Goal: Task Accomplishment & Management: Complete application form

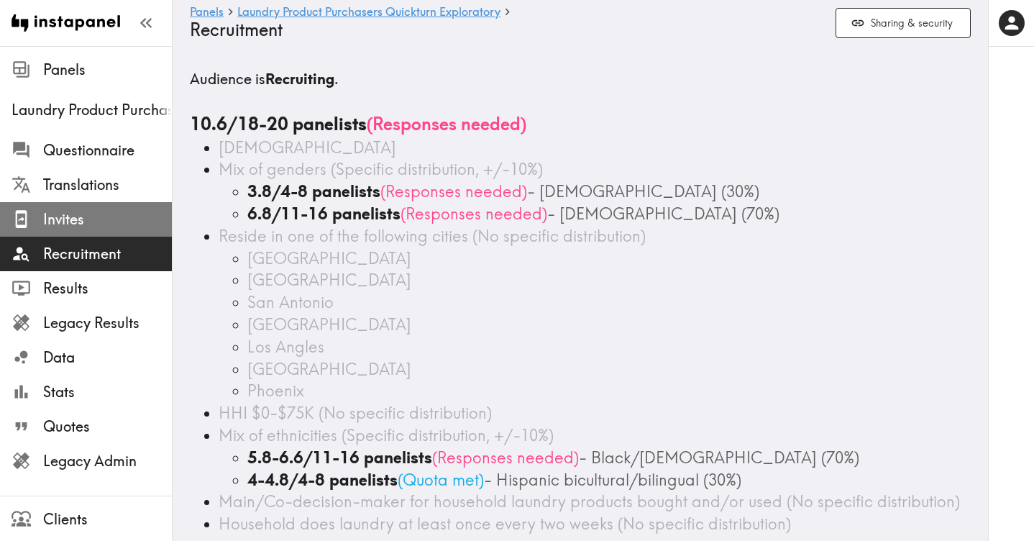
click at [73, 214] on span "Invites" at bounding box center [107, 219] width 129 height 20
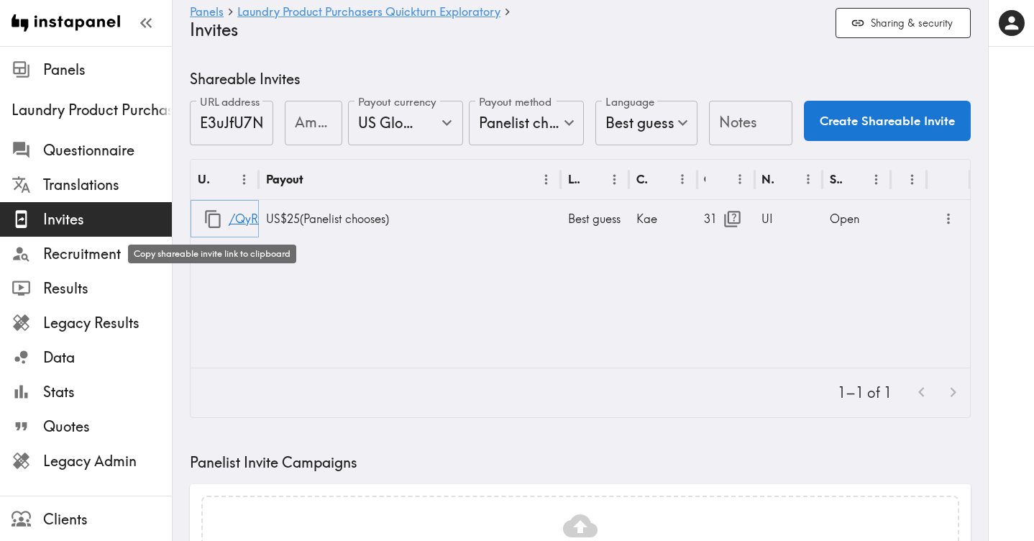
click at [212, 221] on icon "button" at bounding box center [212, 218] width 19 height 19
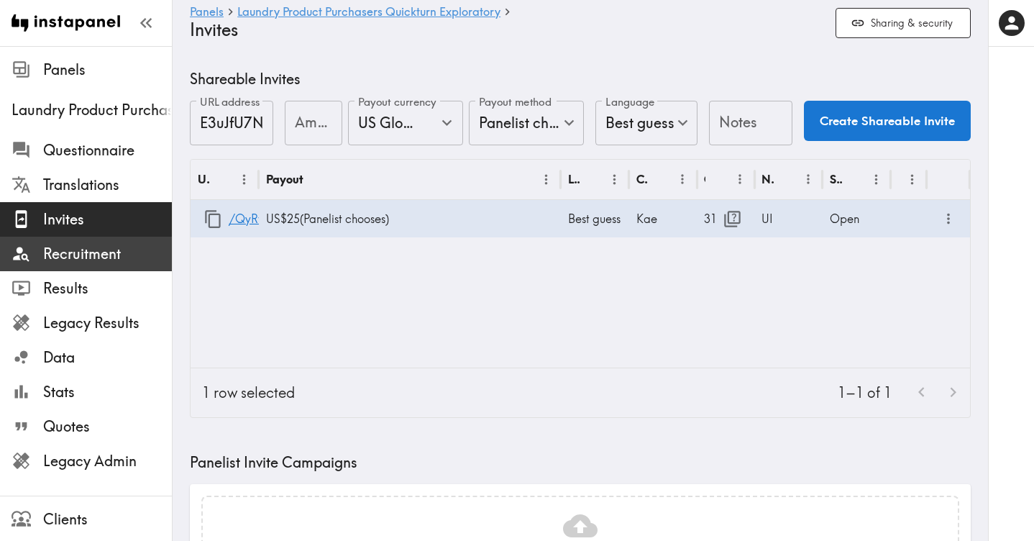
click at [86, 253] on span "Recruitment" at bounding box center [107, 254] width 129 height 20
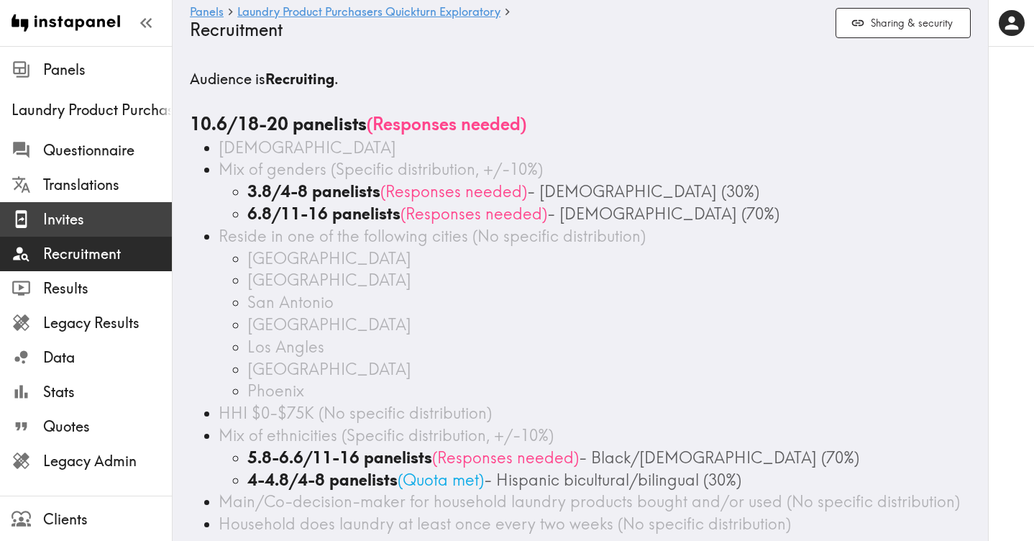
click at [82, 219] on span "Invites" at bounding box center [107, 219] width 129 height 20
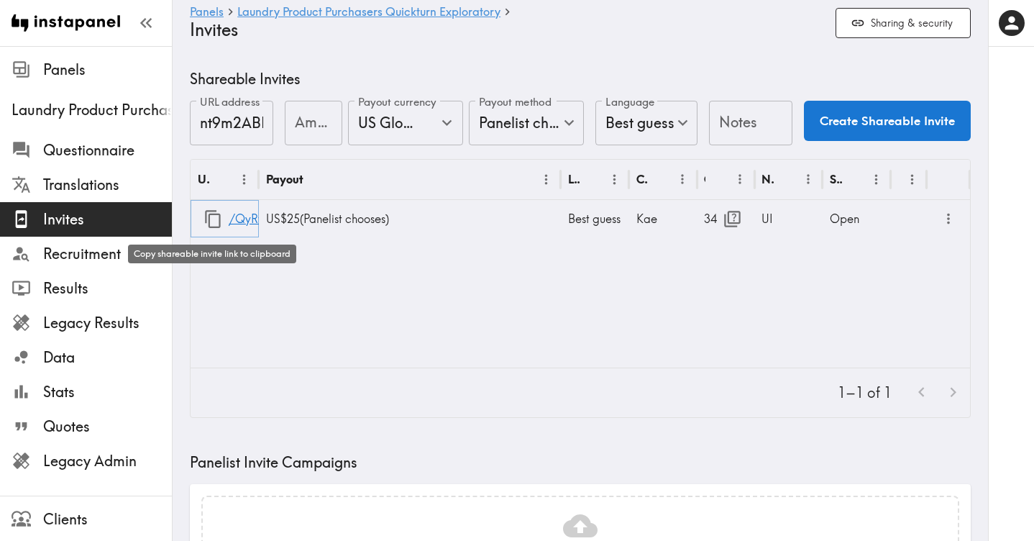
click at [213, 218] on icon "button" at bounding box center [212, 218] width 19 height 19
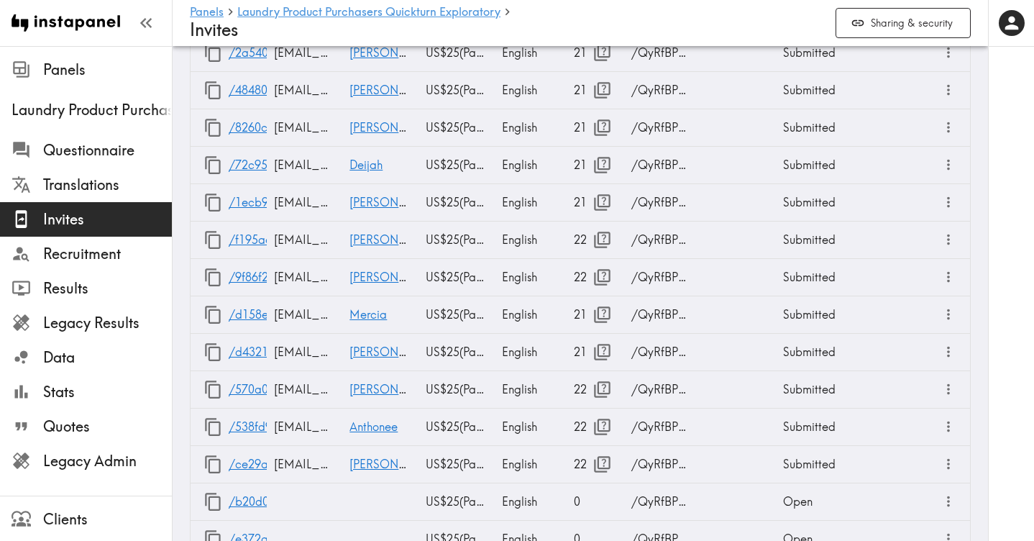
scroll to position [1498, 0]
click at [373, 240] on span "Giovanni" at bounding box center [396, 239] width 95 height 14
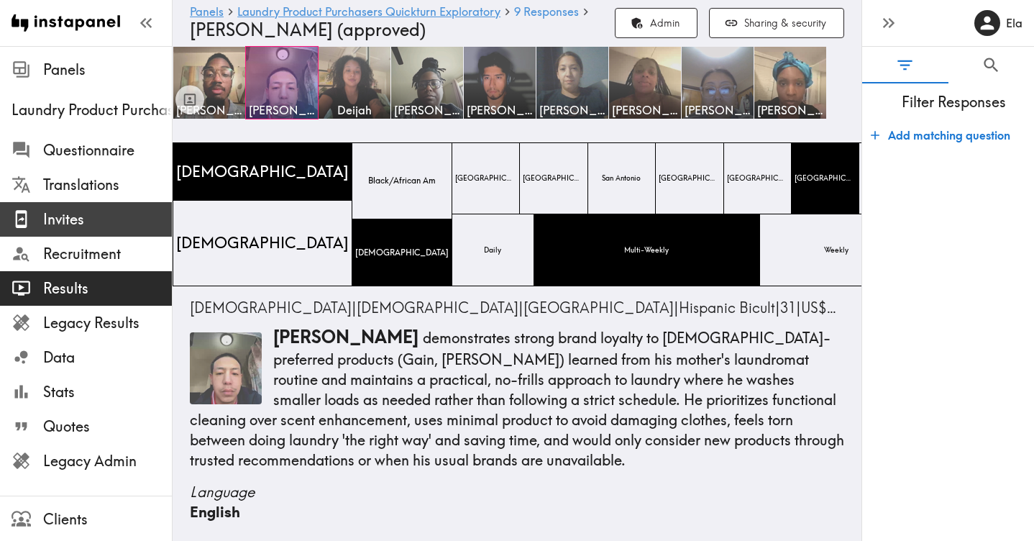
click at [78, 221] on span "Invites" at bounding box center [107, 219] width 129 height 20
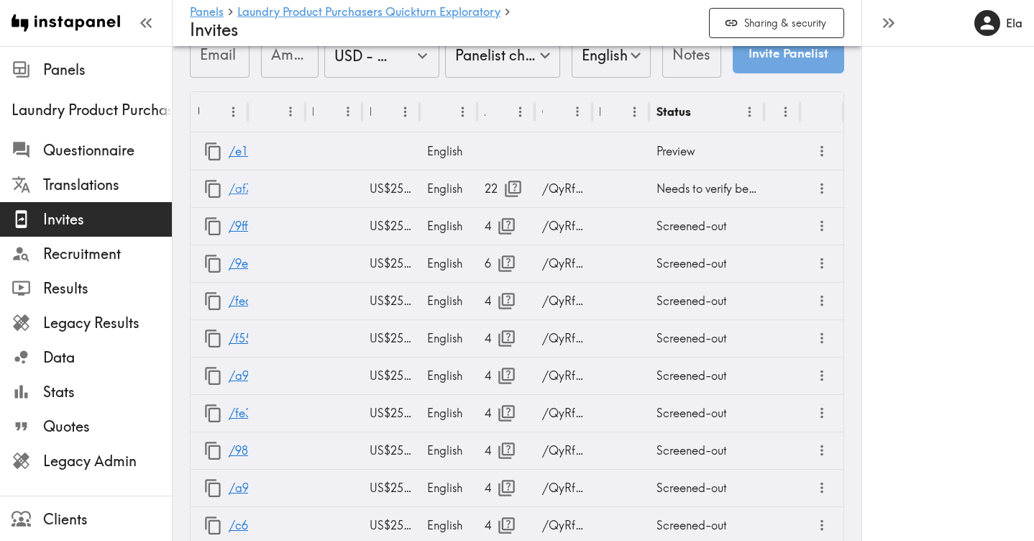
scroll to position [677, 0]
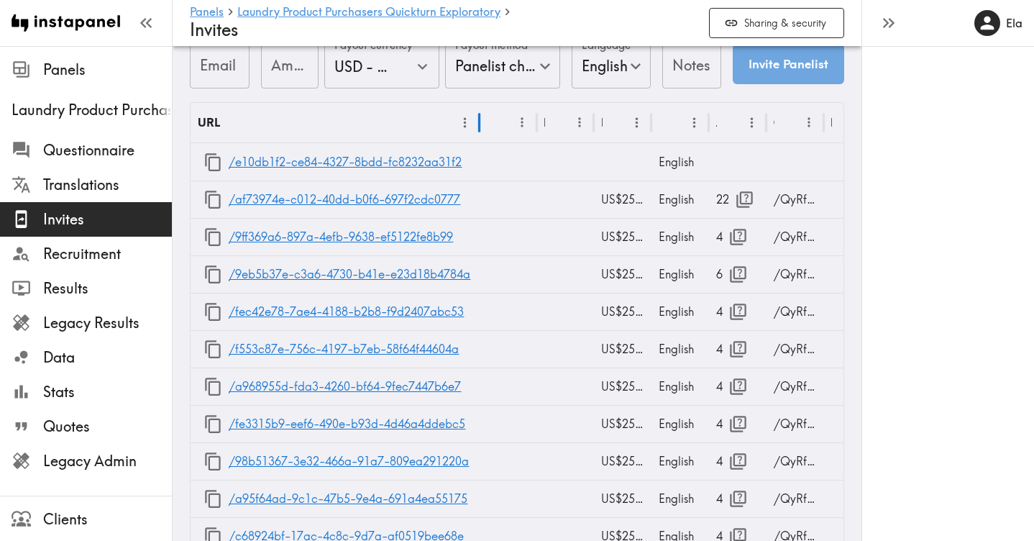
drag, startPoint x: 251, startPoint y: 122, endPoint x: 482, endPoint y: 118, distance: 231.6
click at [482, 118] on div at bounding box center [479, 122] width 7 height 40
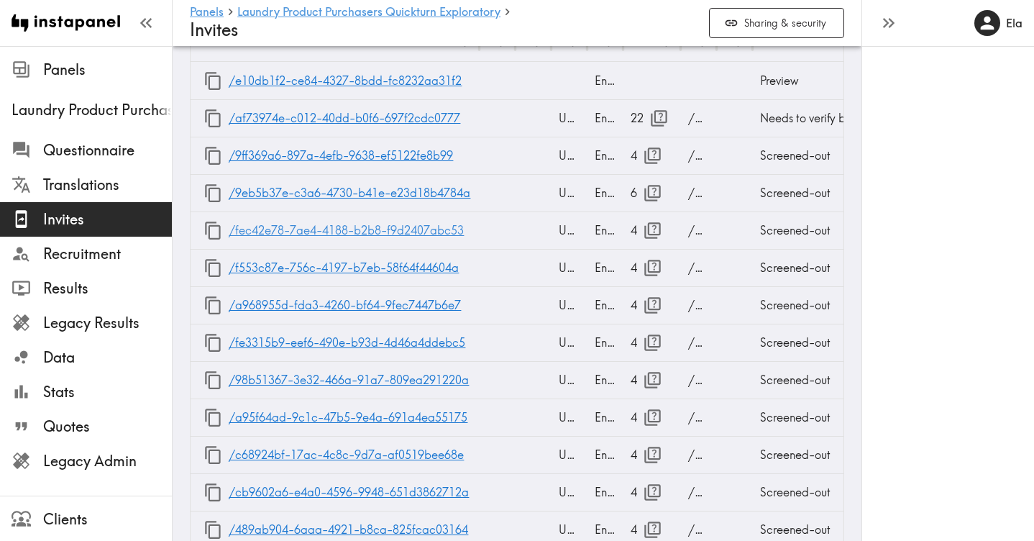
scroll to position [772, 0]
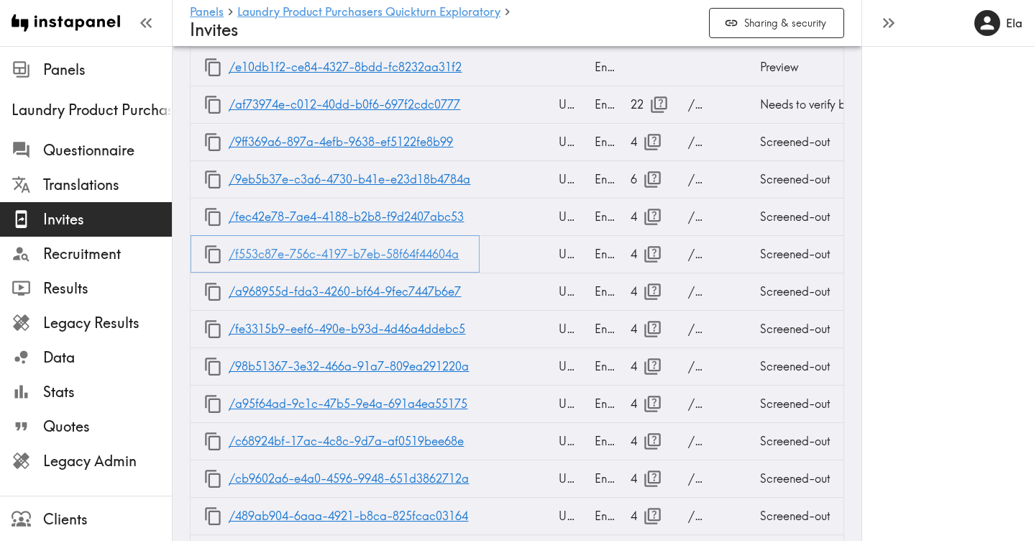
click at [382, 252] on link "/f553c87e-756c-4197-b7eb-58f64f44604a" at bounding box center [344, 254] width 230 height 37
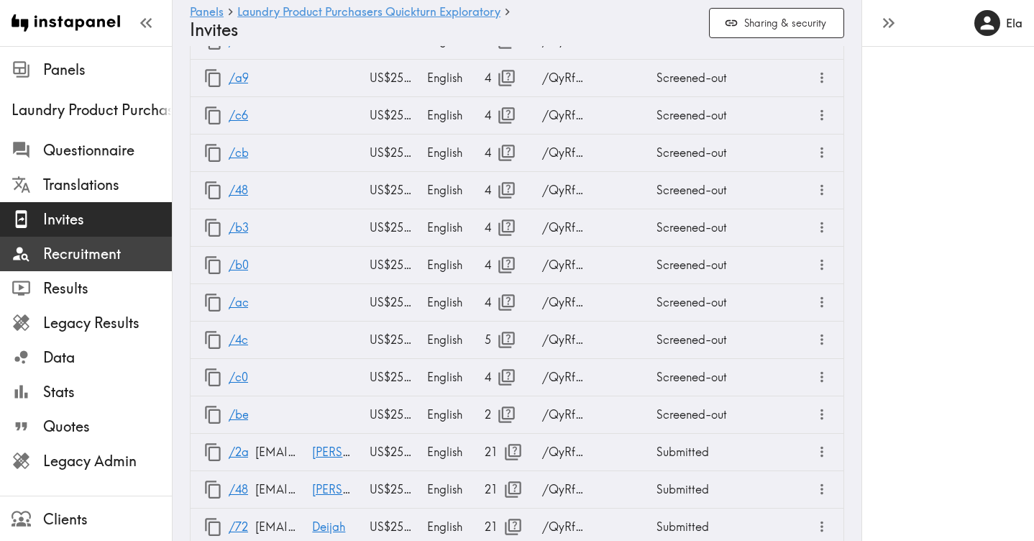
scroll to position [0, 0]
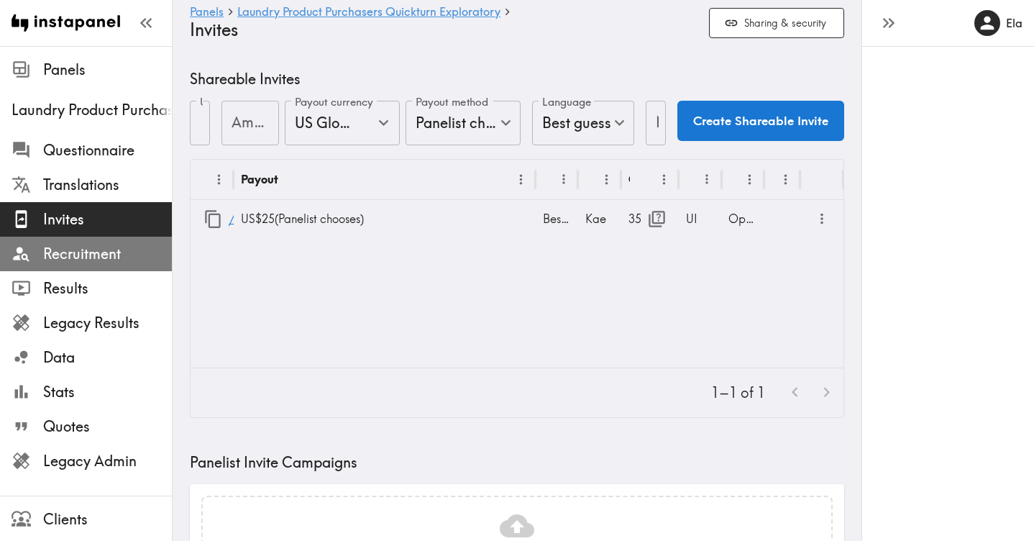
click at [109, 258] on span "Recruitment" at bounding box center [107, 254] width 129 height 20
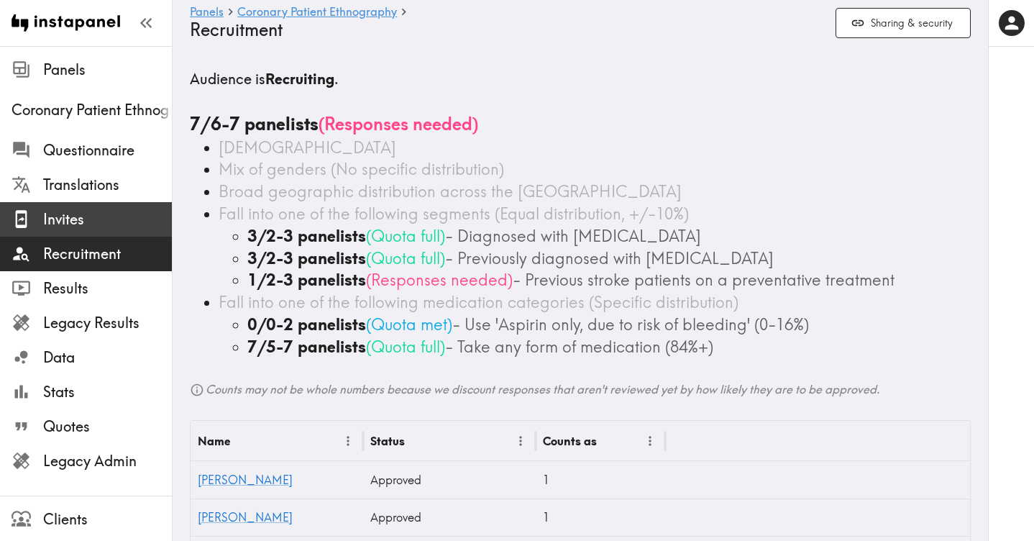
click at [96, 216] on span "Invites" at bounding box center [107, 219] width 129 height 20
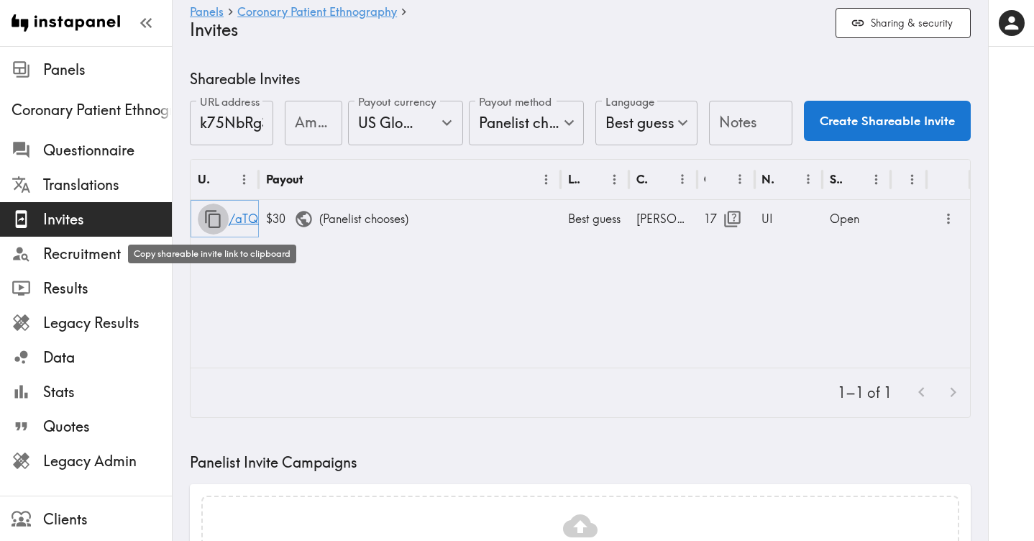
click at [206, 216] on icon "button" at bounding box center [212, 218] width 19 height 19
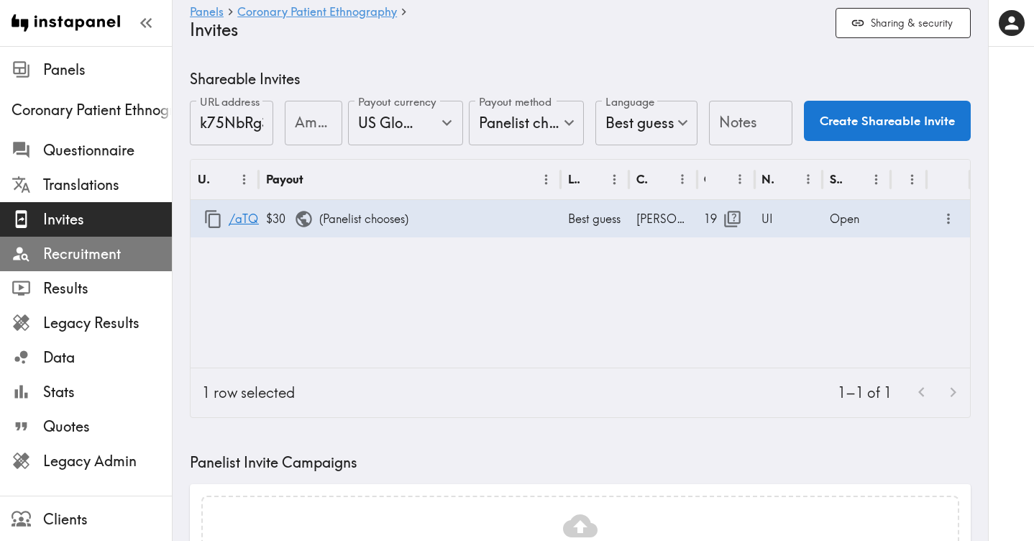
click at [81, 260] on span "Recruitment" at bounding box center [107, 254] width 129 height 20
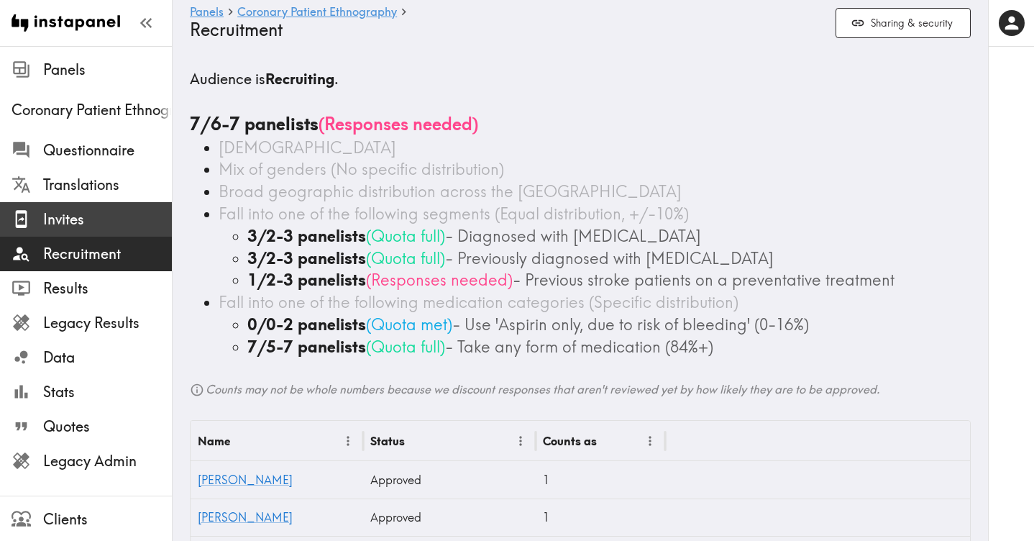
click at [97, 217] on span "Invites" at bounding box center [107, 219] width 129 height 20
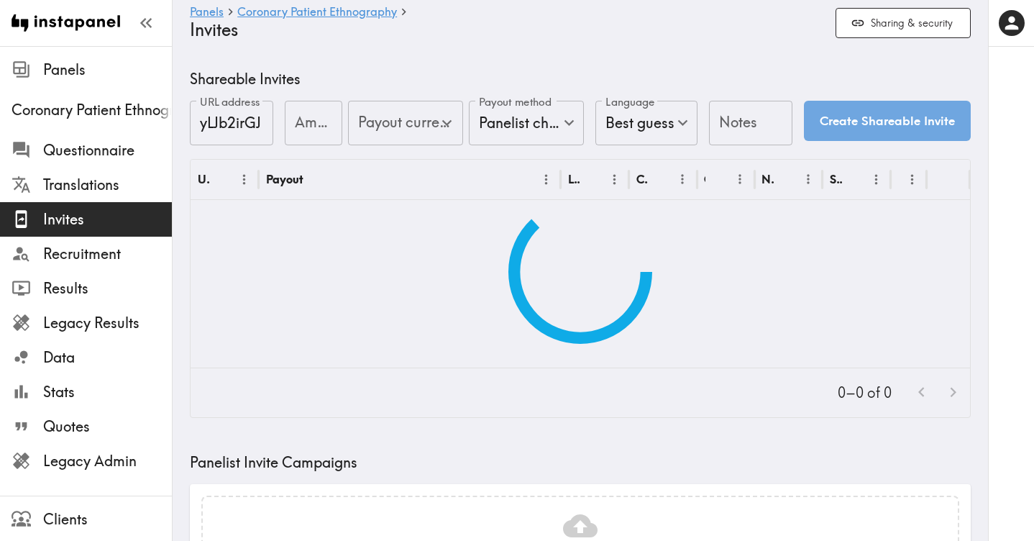
type input "US Global Equivalent - converted and cost-of-living adjusted"
type input "USD - US Dollar (United States of America, American Samoa, Bonaire, Sint Eustat…"
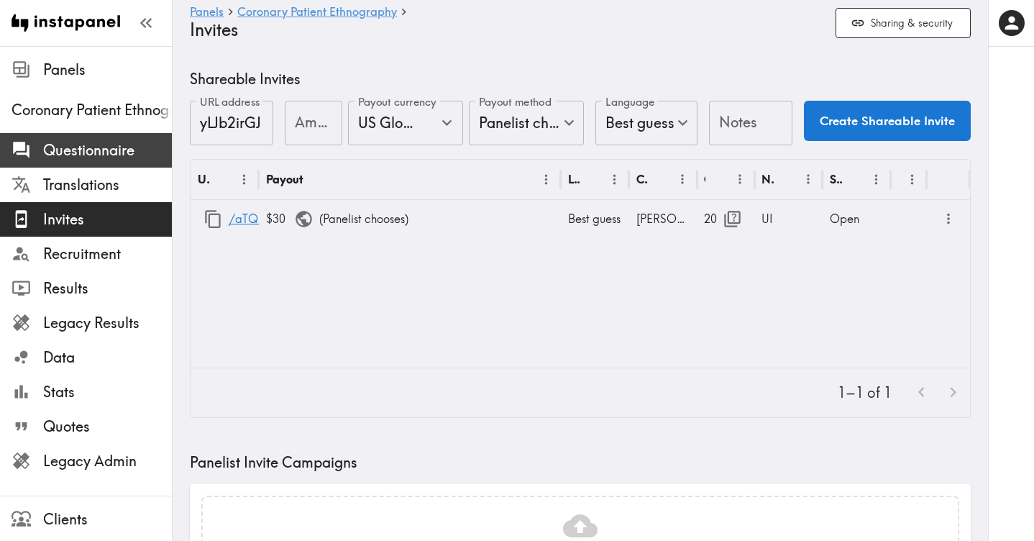
click at [104, 146] on span "Questionnaire" at bounding box center [107, 150] width 129 height 20
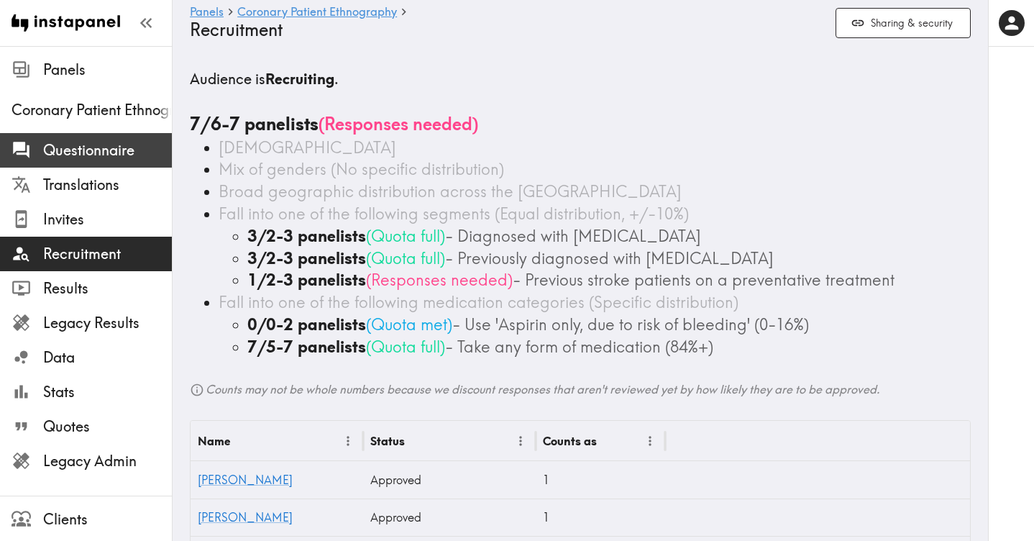
click at [73, 157] on span "Questionnaire" at bounding box center [107, 150] width 129 height 20
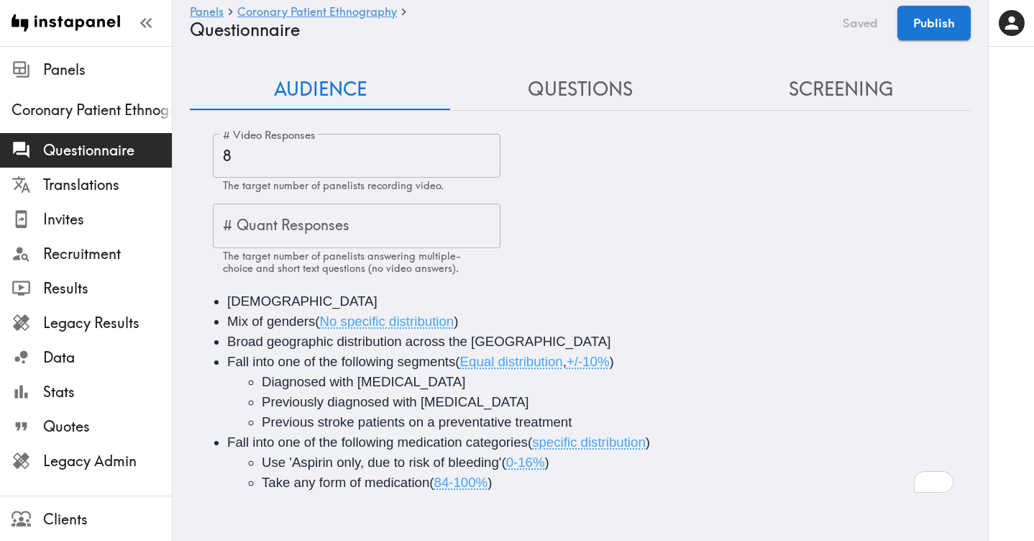
click at [582, 95] on button "Questions" at bounding box center [580, 89] width 260 height 41
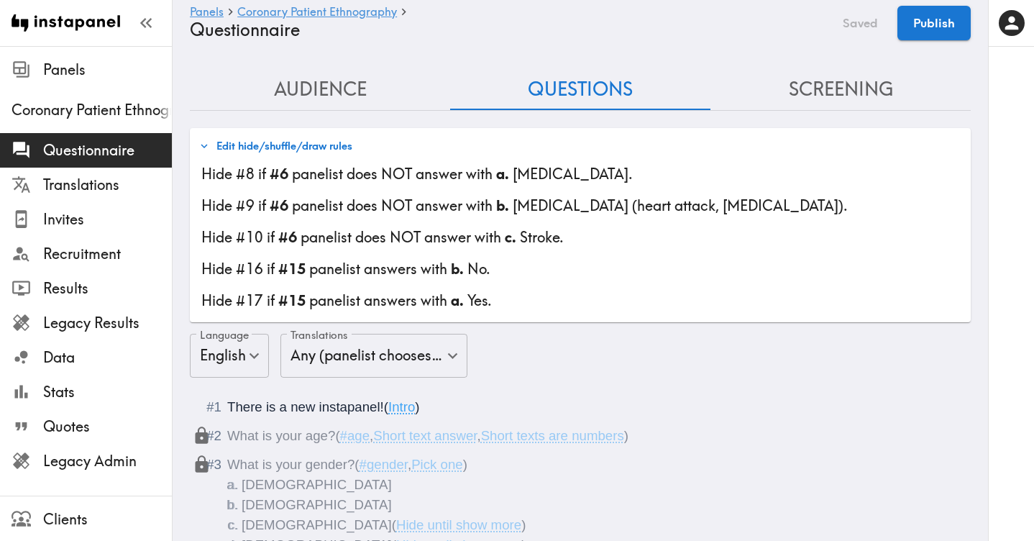
click at [820, 86] on button "Screening" at bounding box center [840, 89] width 260 height 41
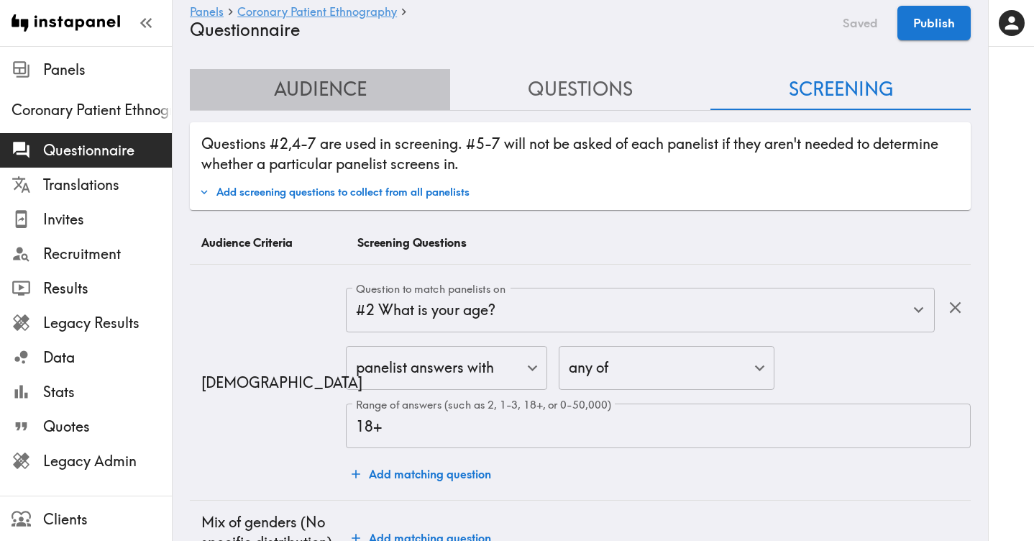
click at [303, 88] on button "Audience" at bounding box center [320, 89] width 260 height 41
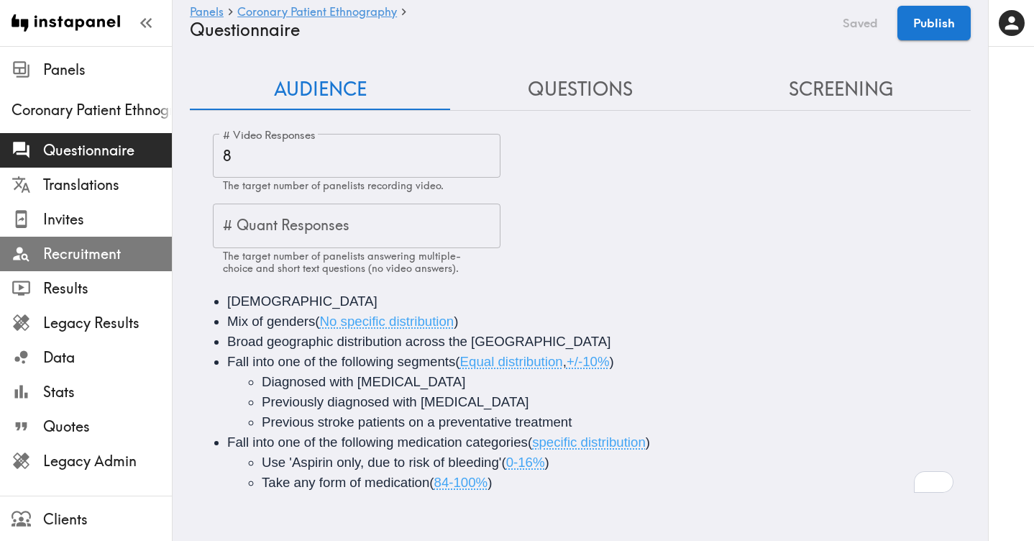
click at [85, 250] on span "Recruitment" at bounding box center [107, 254] width 129 height 20
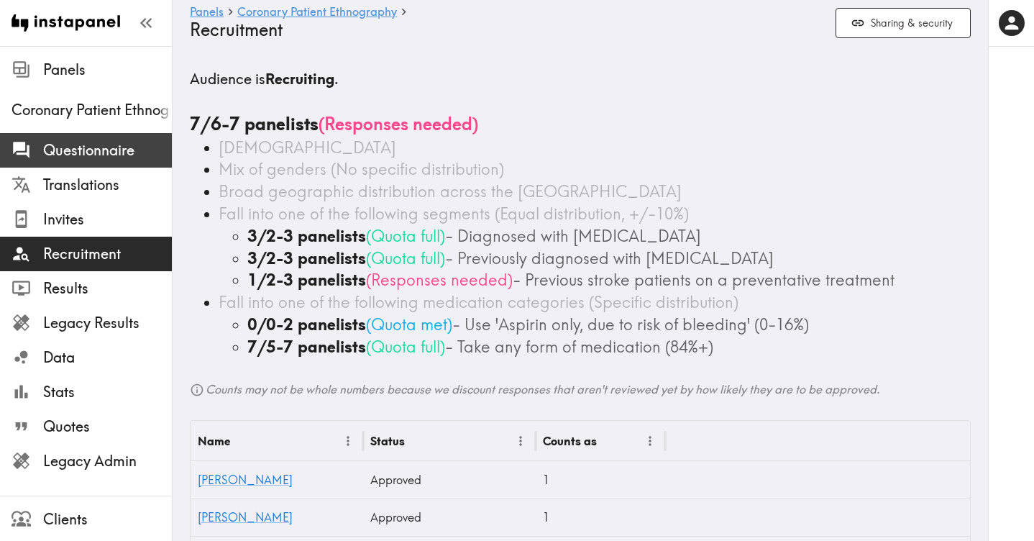
click at [102, 154] on span "Questionnaire" at bounding box center [107, 150] width 129 height 20
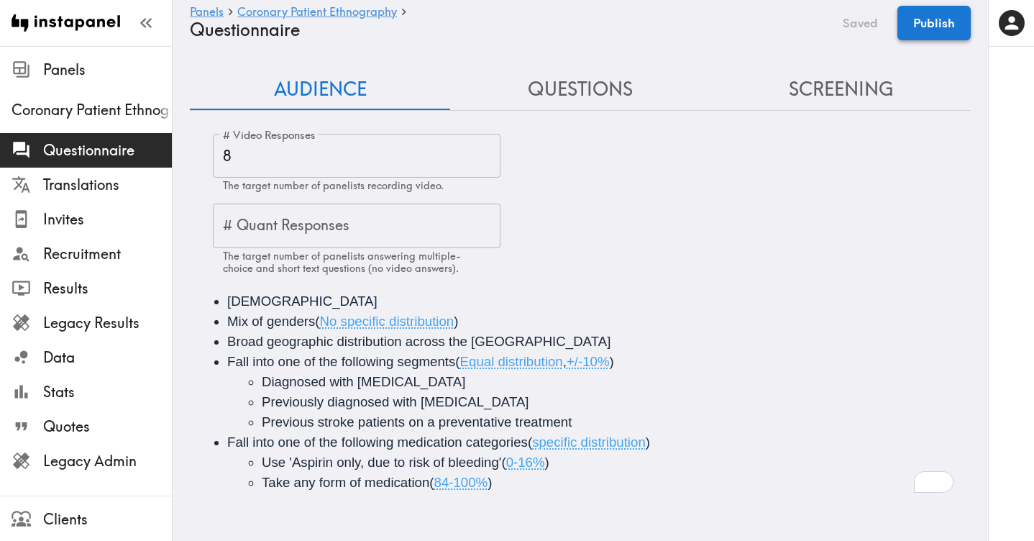
click at [943, 21] on button "Publish" at bounding box center [933, 23] width 73 height 35
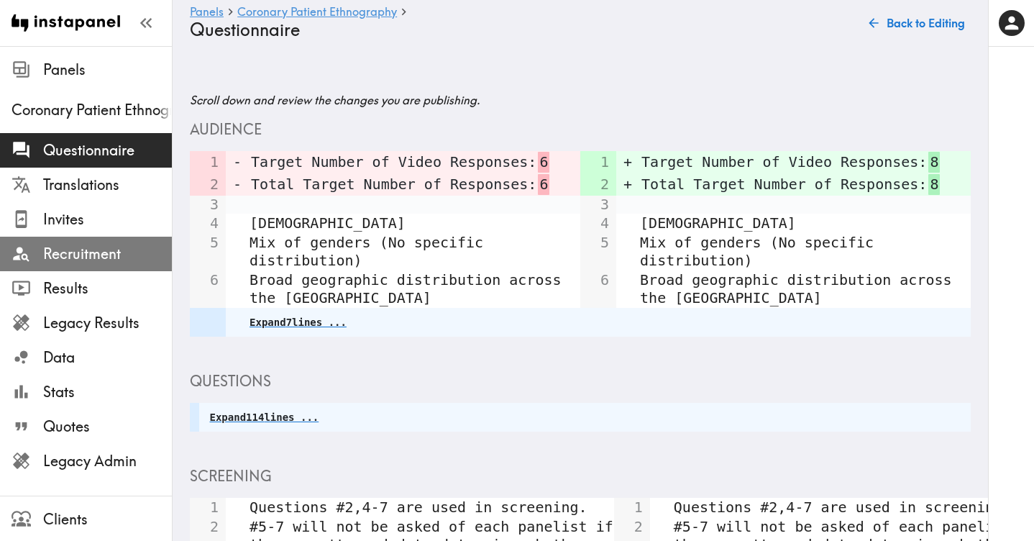
click at [72, 255] on span "Recruitment" at bounding box center [107, 254] width 129 height 20
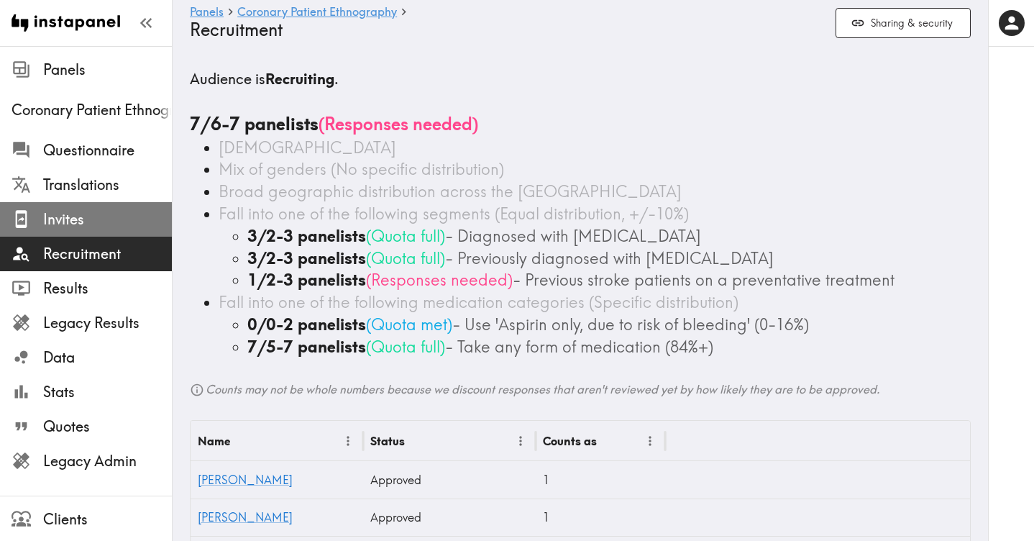
click at [83, 222] on span "Invites" at bounding box center [107, 219] width 129 height 20
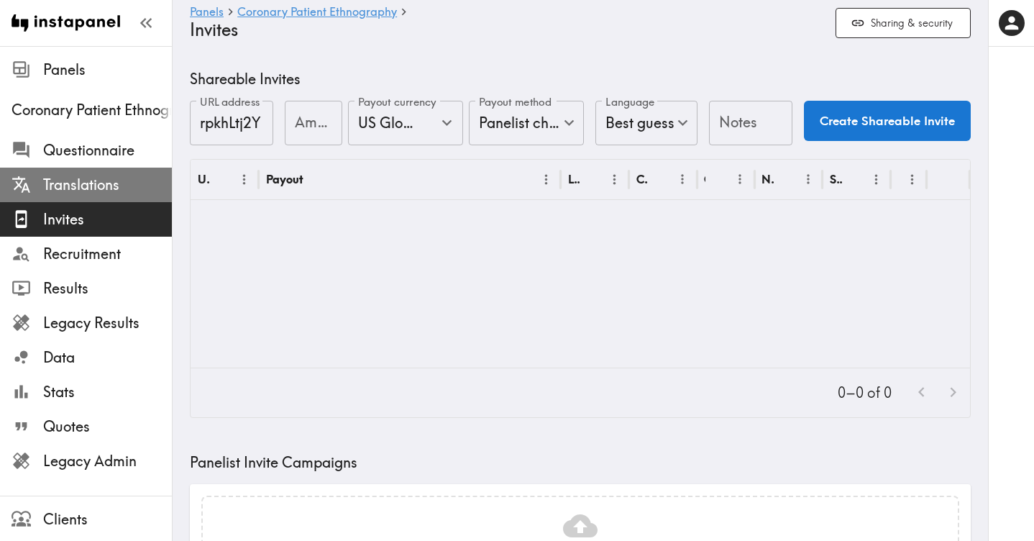
click at [92, 180] on span "Translations" at bounding box center [107, 185] width 129 height 20
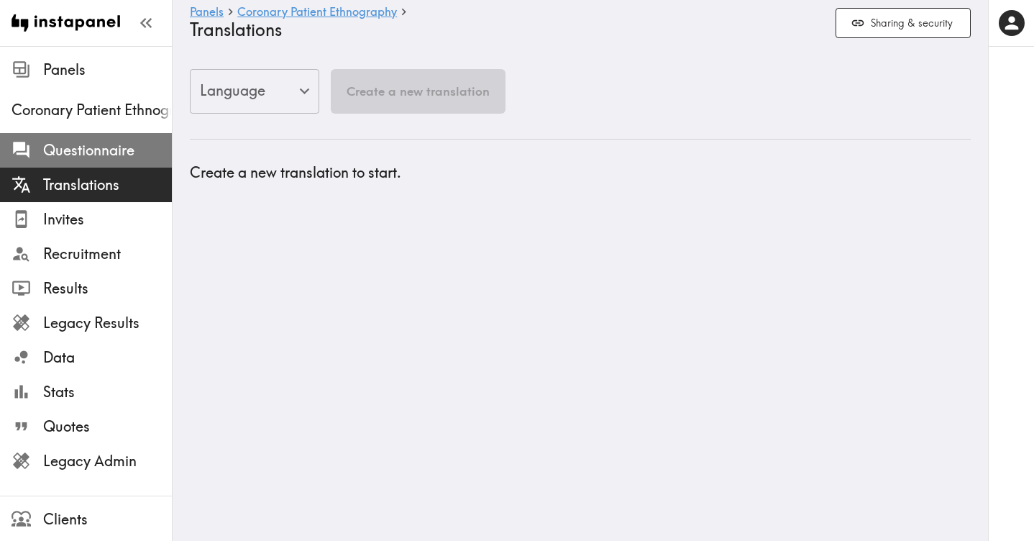
click at [91, 143] on span "Questionnaire" at bounding box center [107, 150] width 129 height 20
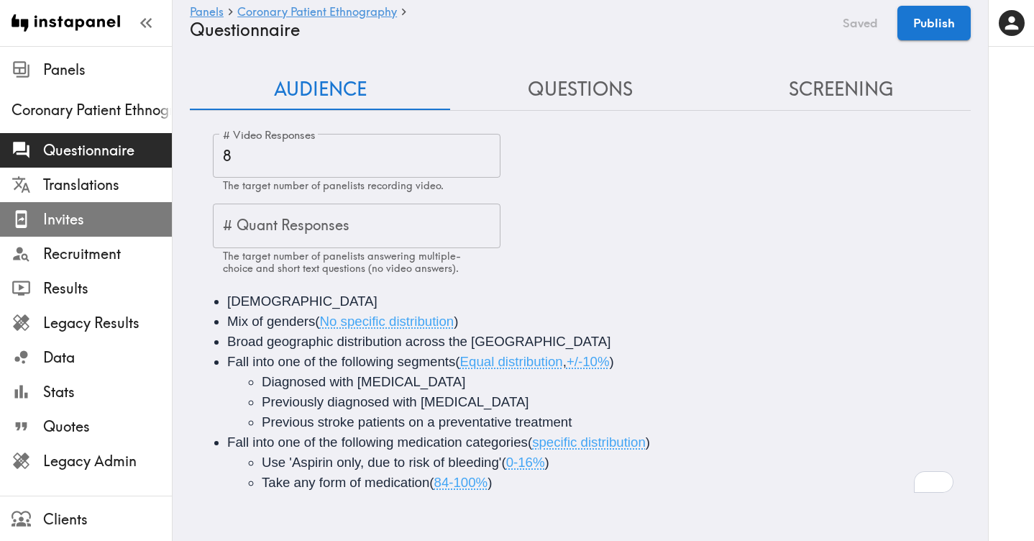
click at [75, 226] on span "Invites" at bounding box center [107, 219] width 129 height 20
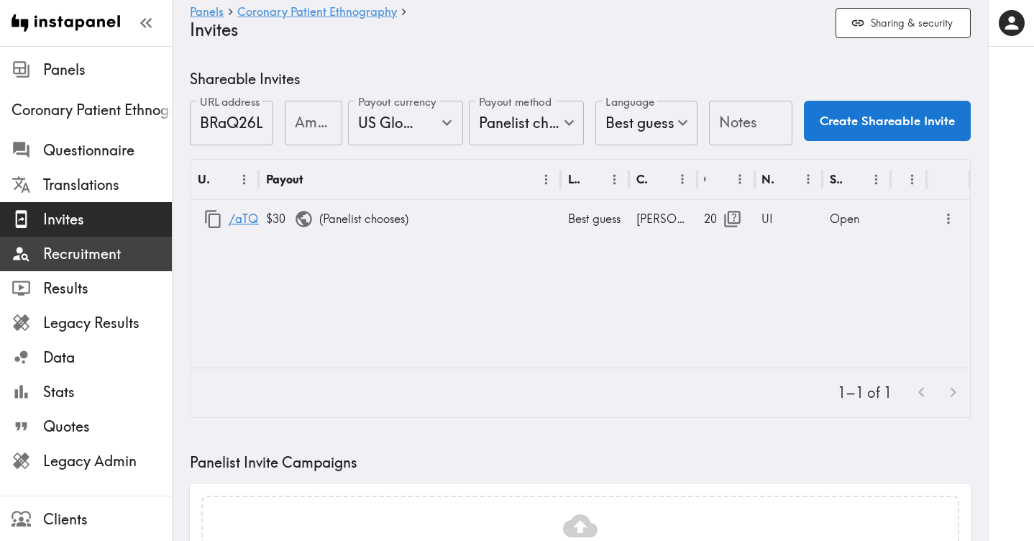
type input "US Global Equivalent - converted and cost-of-living adjusted"
type input "USD - US Dollar ([GEOGRAPHIC_DATA], [US_STATE], [GEOGRAPHIC_DATA], [GEOGRAPHIC_…"
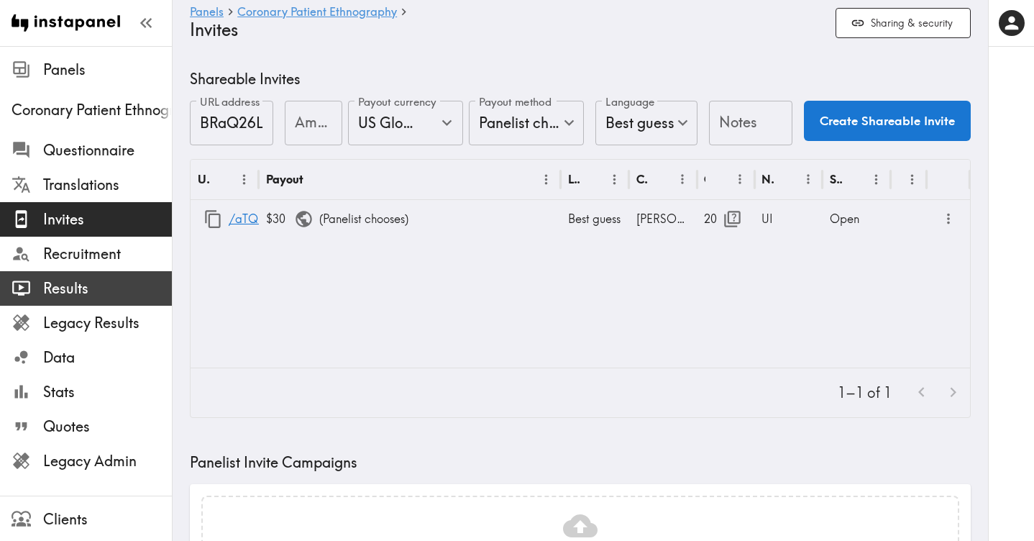
click at [140, 287] on span "Results" at bounding box center [107, 288] width 129 height 20
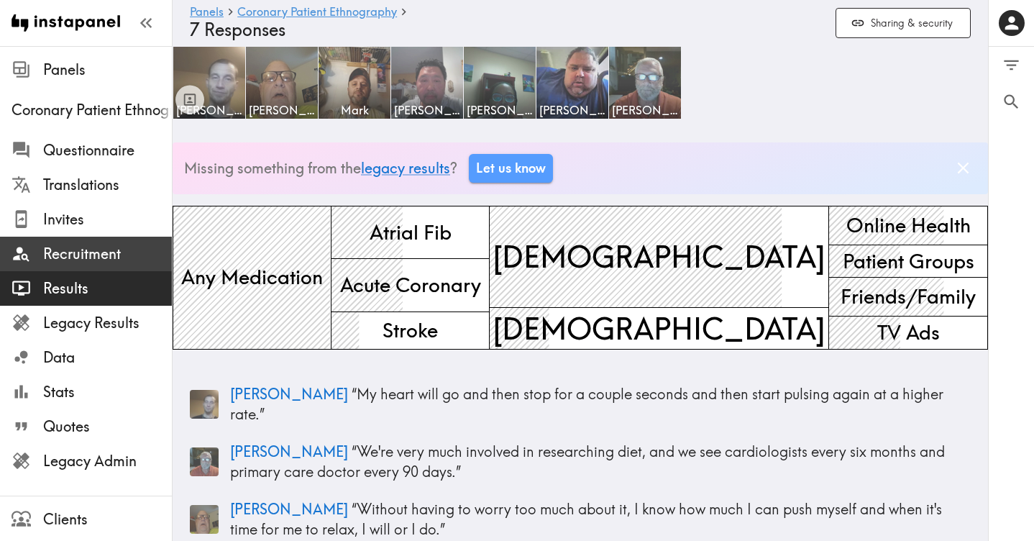
click at [120, 251] on span "Recruitment" at bounding box center [107, 254] width 129 height 20
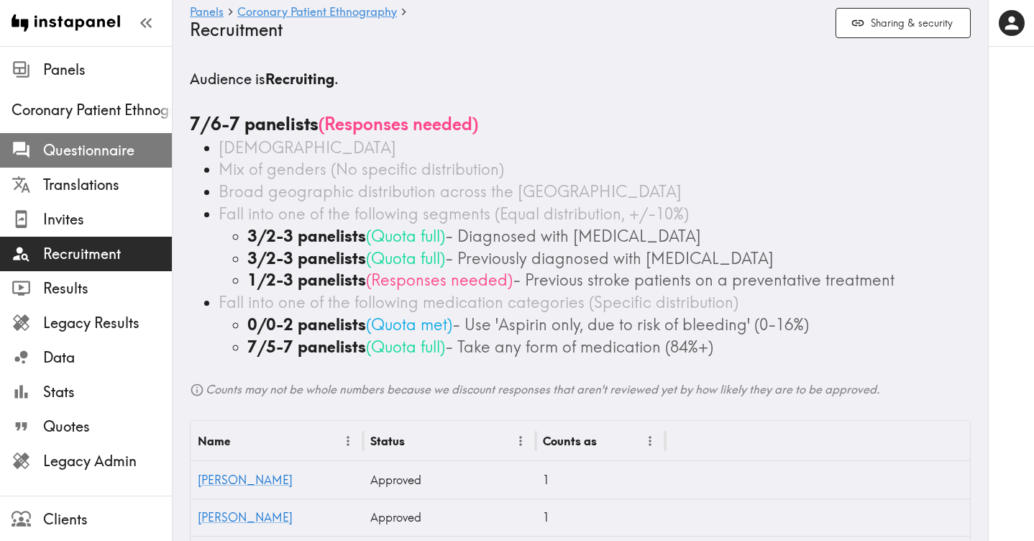
click at [129, 151] on span "Questionnaire" at bounding box center [107, 150] width 129 height 20
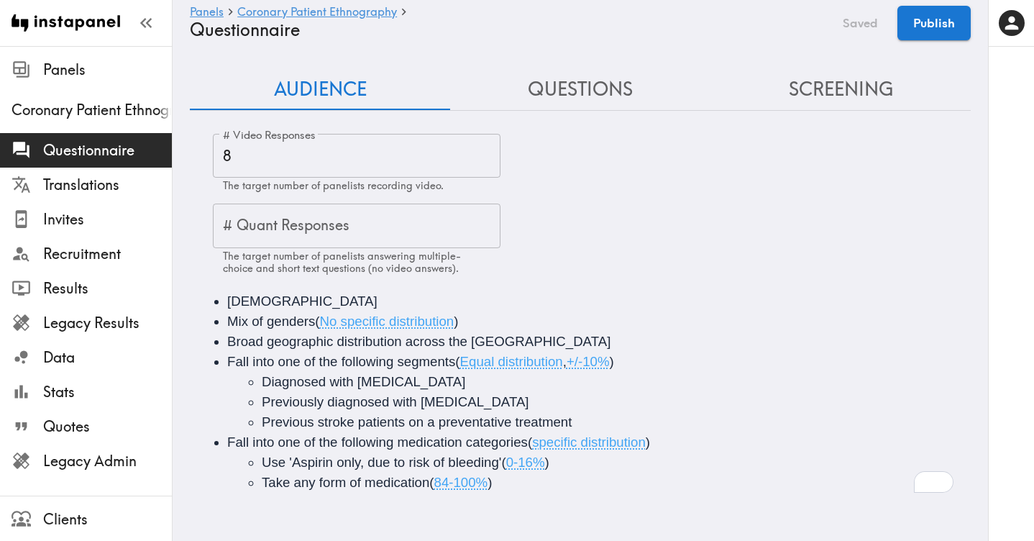
click at [565, 97] on button "Questions" at bounding box center [580, 89] width 260 height 41
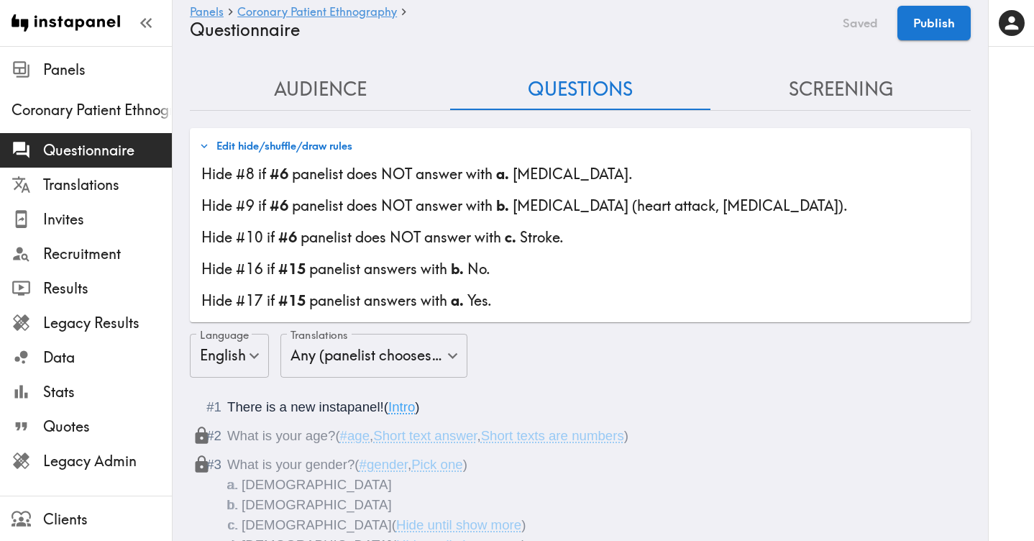
click at [829, 70] on button "Screening" at bounding box center [840, 89] width 260 height 41
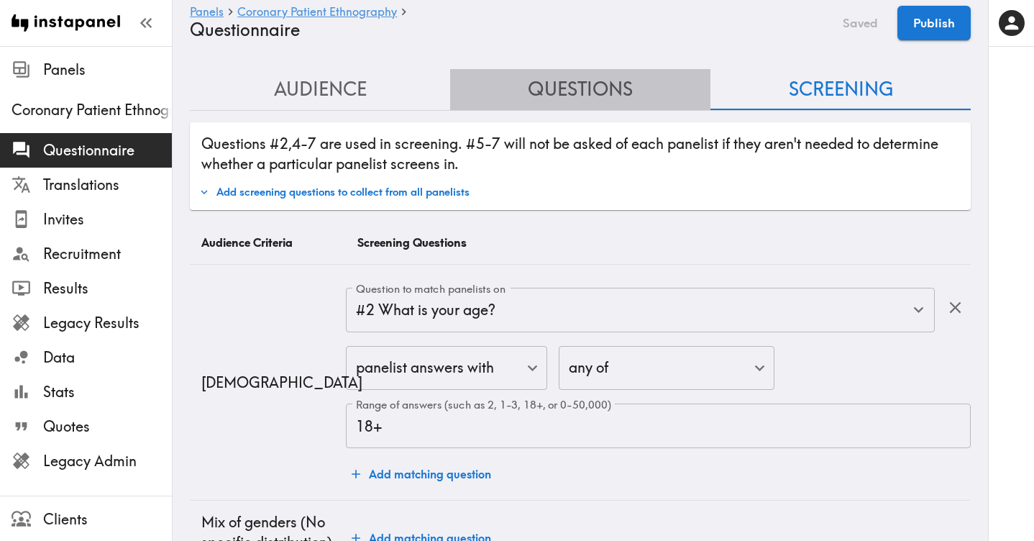
click at [581, 78] on button "Questions" at bounding box center [580, 89] width 260 height 41
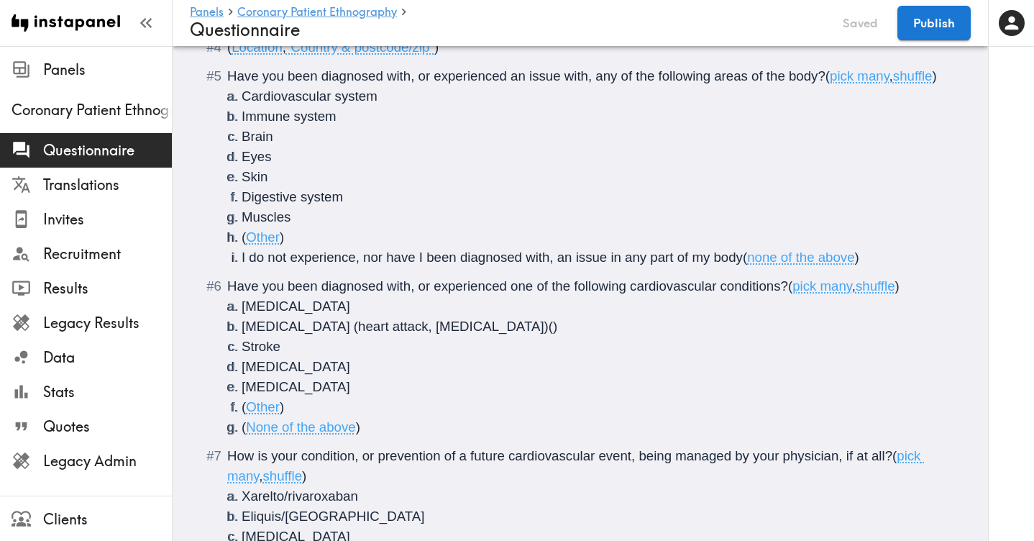
scroll to position [395, 0]
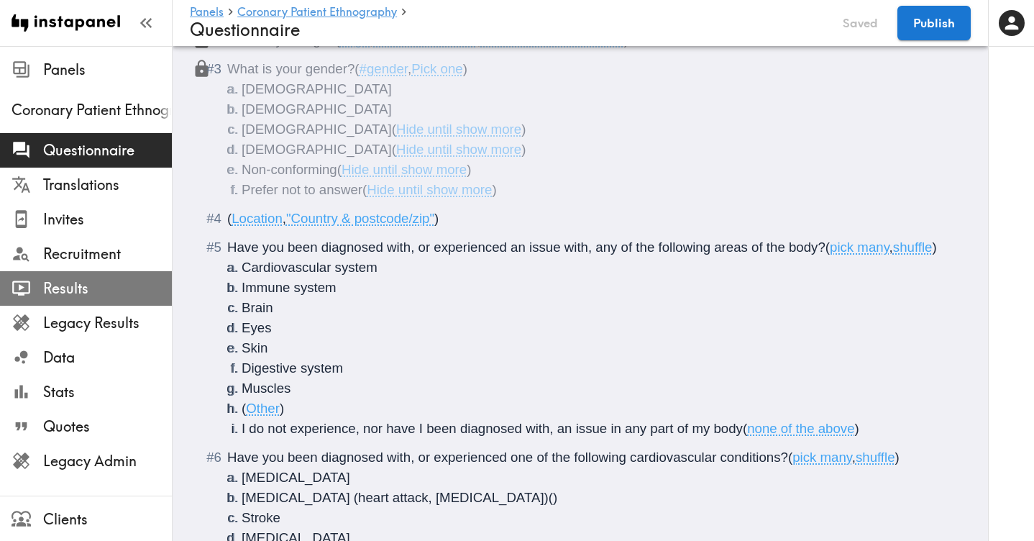
click at [93, 283] on span "Results" at bounding box center [107, 288] width 129 height 20
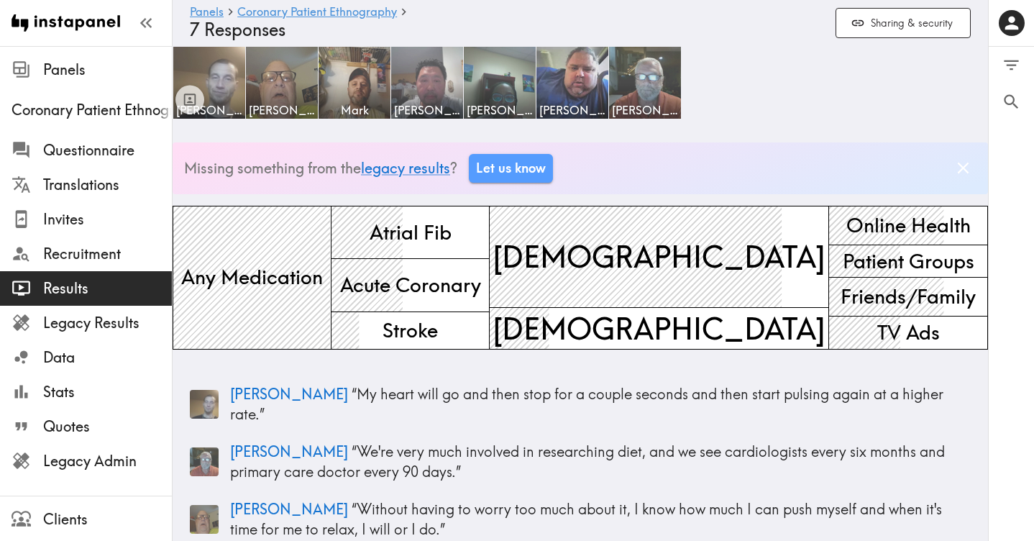
click at [101, 271] on div "Results" at bounding box center [86, 288] width 172 height 37
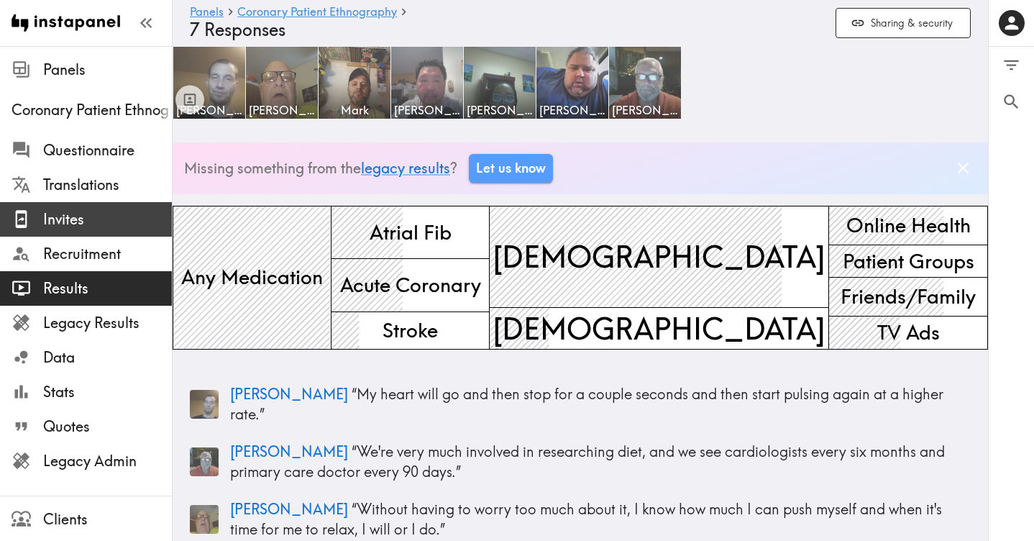
click at [84, 224] on span "Invites" at bounding box center [107, 219] width 129 height 20
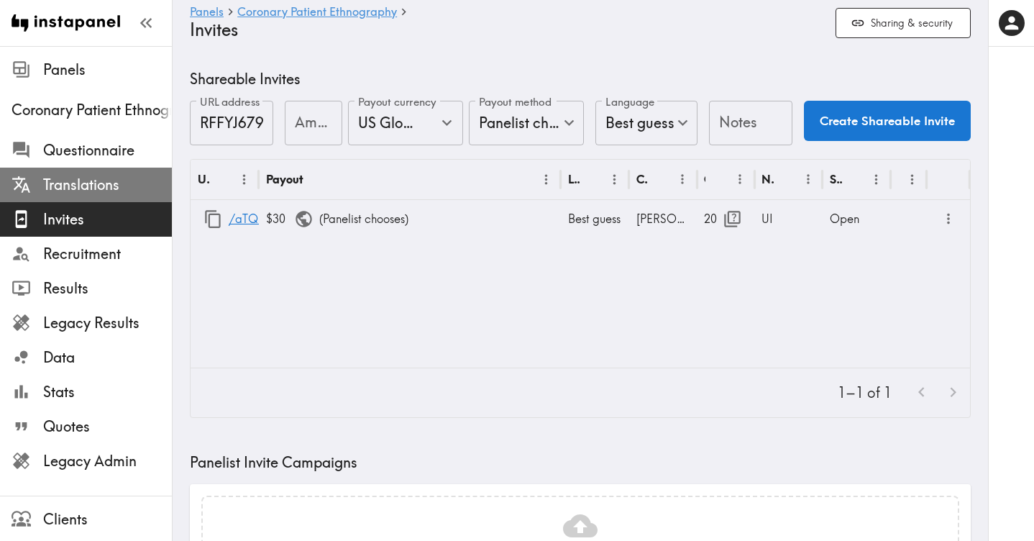
click at [134, 193] on span "Translations" at bounding box center [107, 185] width 129 height 20
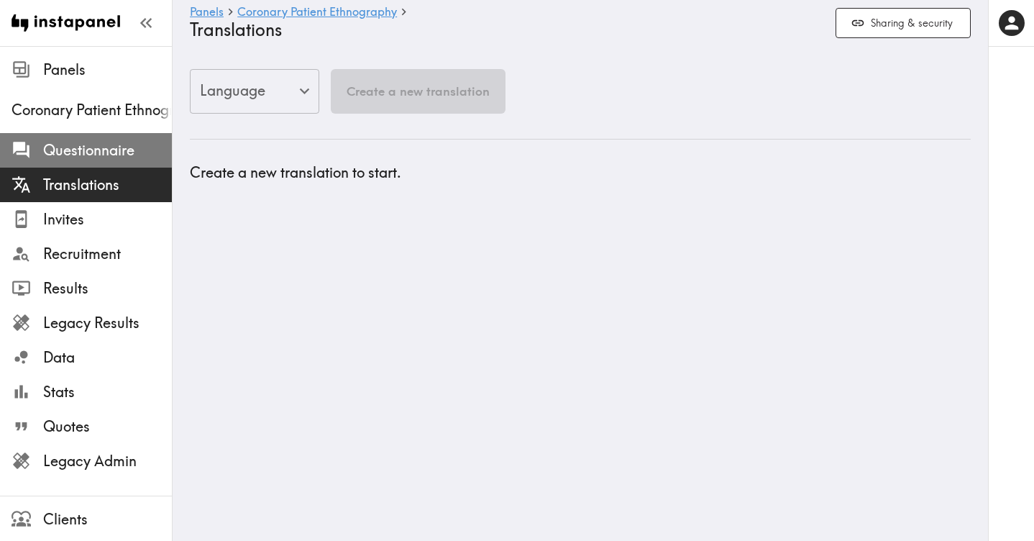
click at [123, 152] on span "Questionnaire" at bounding box center [107, 150] width 129 height 20
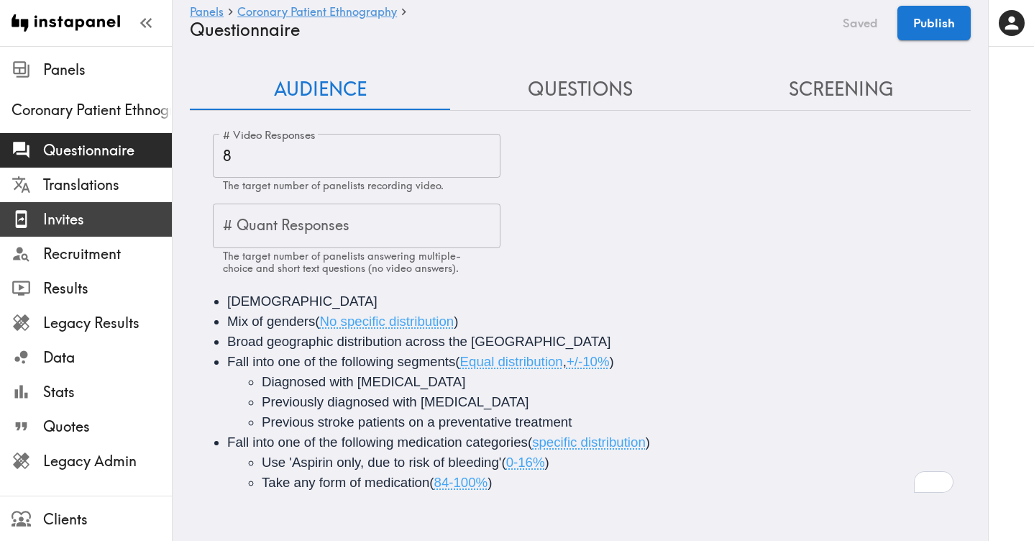
click at [60, 217] on span "Invites" at bounding box center [107, 219] width 129 height 20
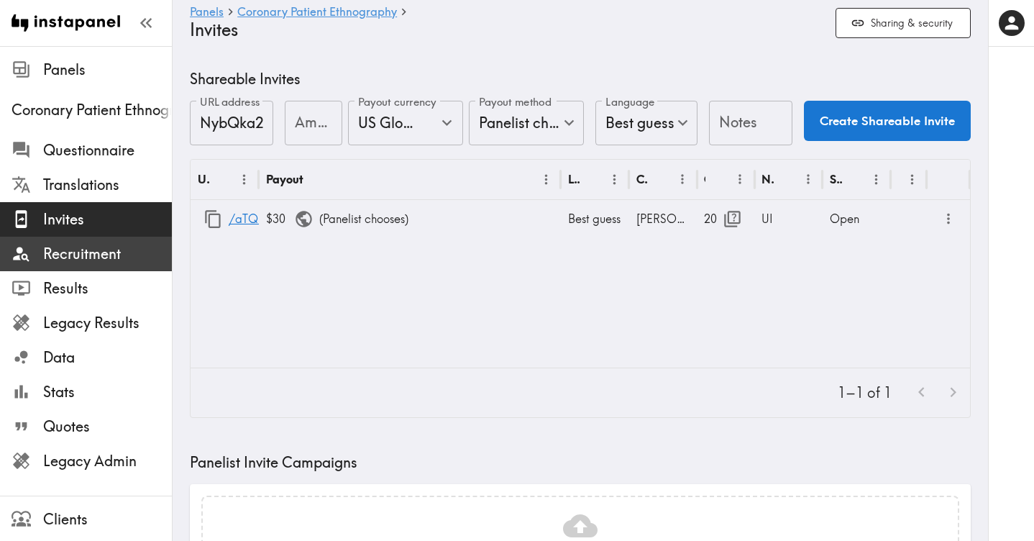
click at [83, 264] on span "Recruitment" at bounding box center [107, 254] width 129 height 26
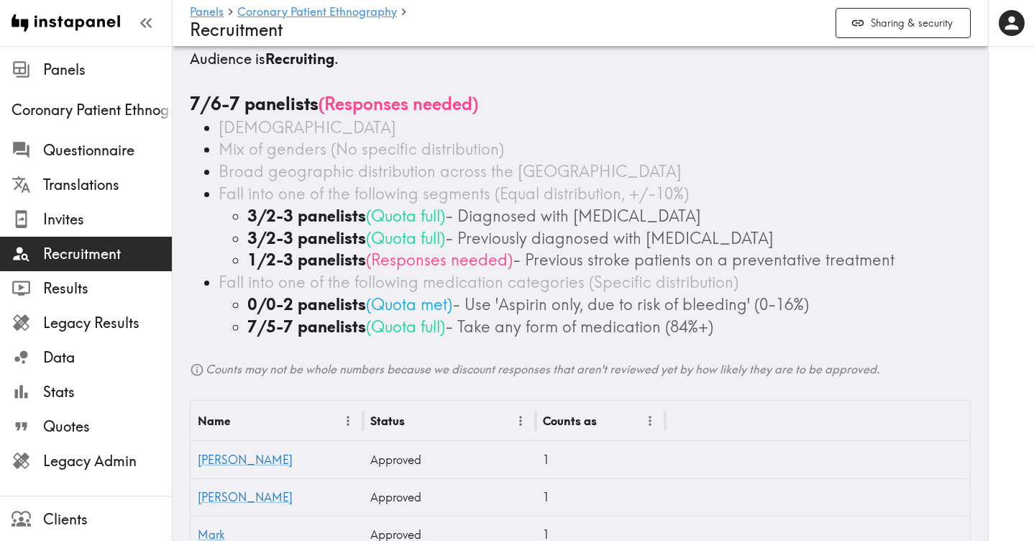
scroll to position [29, 0]
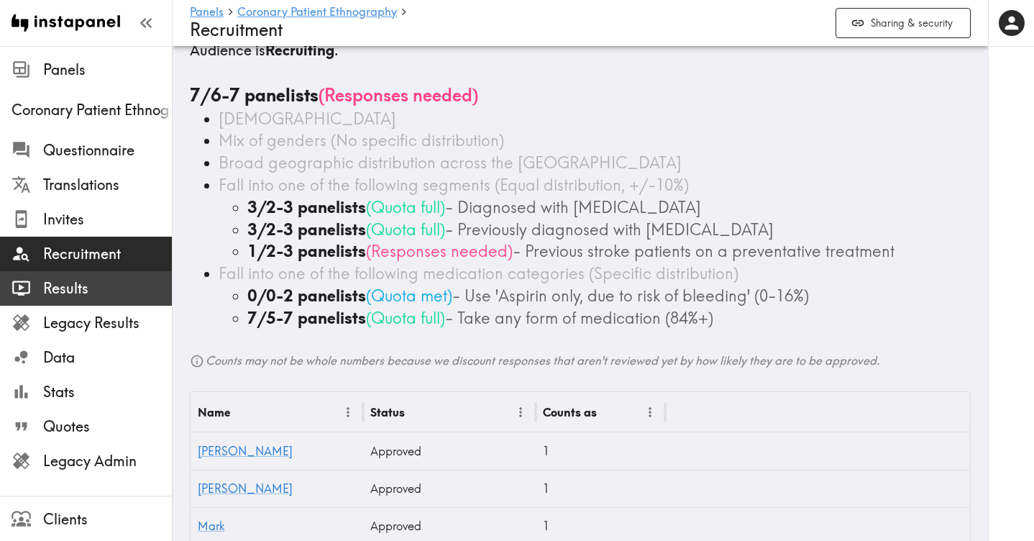
click at [91, 281] on span "Results" at bounding box center [107, 288] width 129 height 20
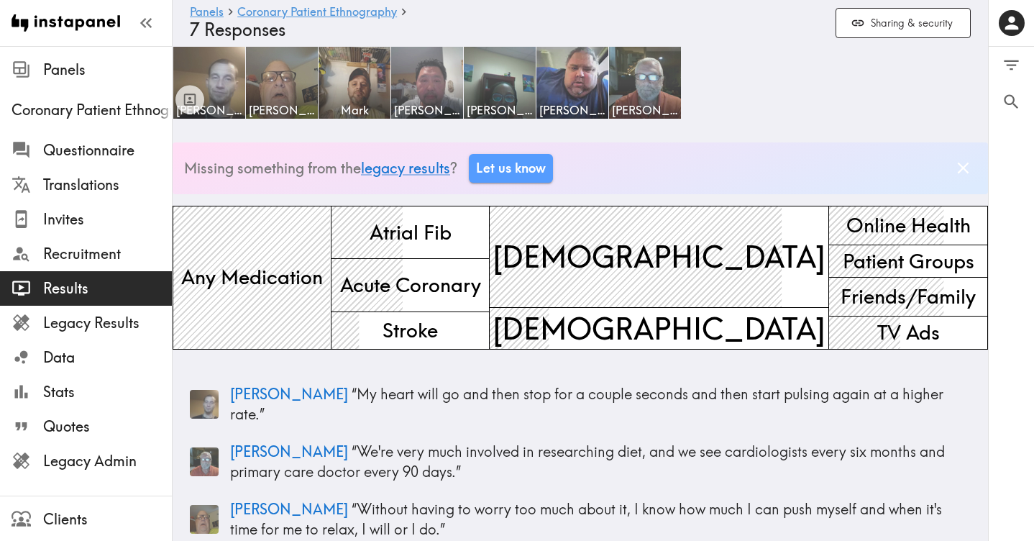
scroll to position [32, 0]
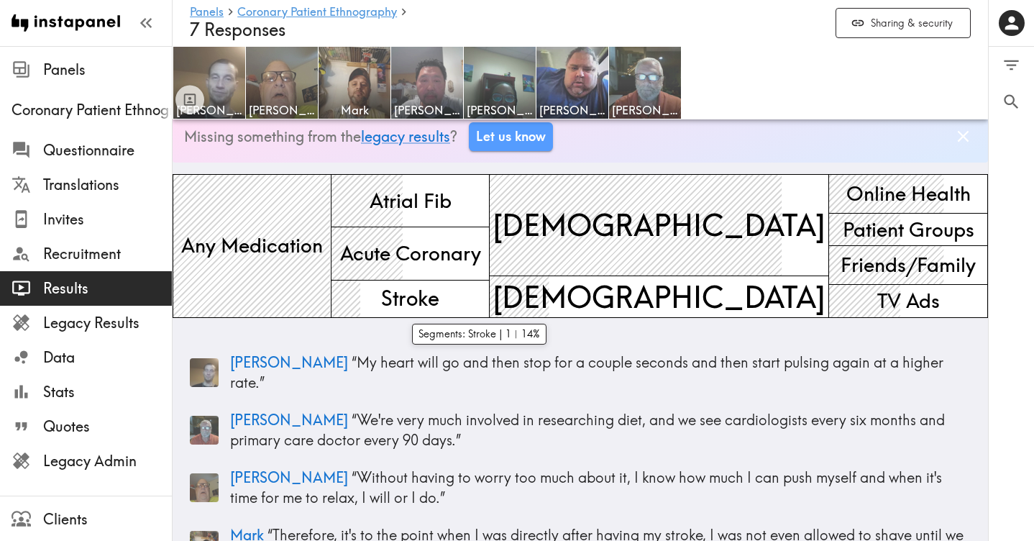
click at [441, 301] on span "Stroke" at bounding box center [409, 298] width 63 height 35
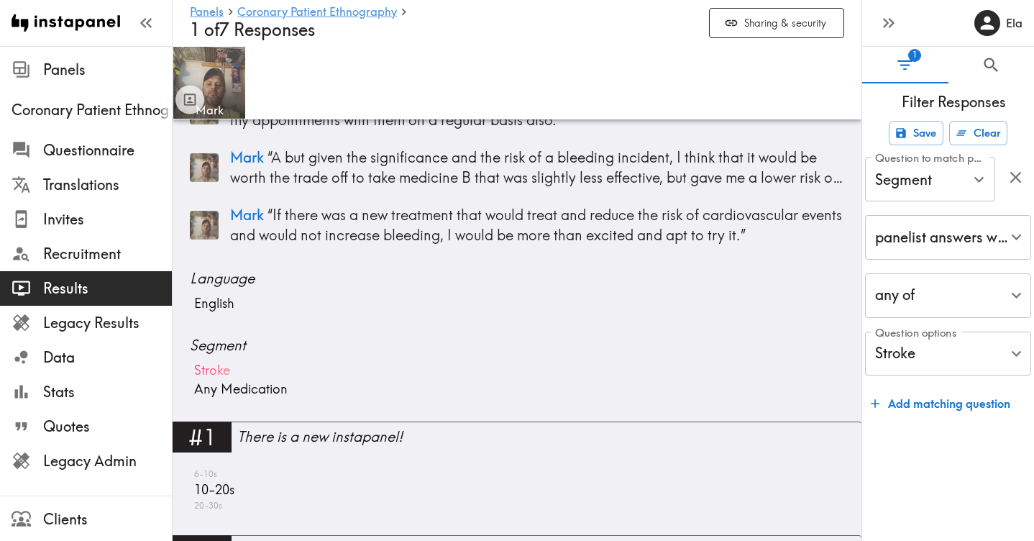
scroll to position [225, 0]
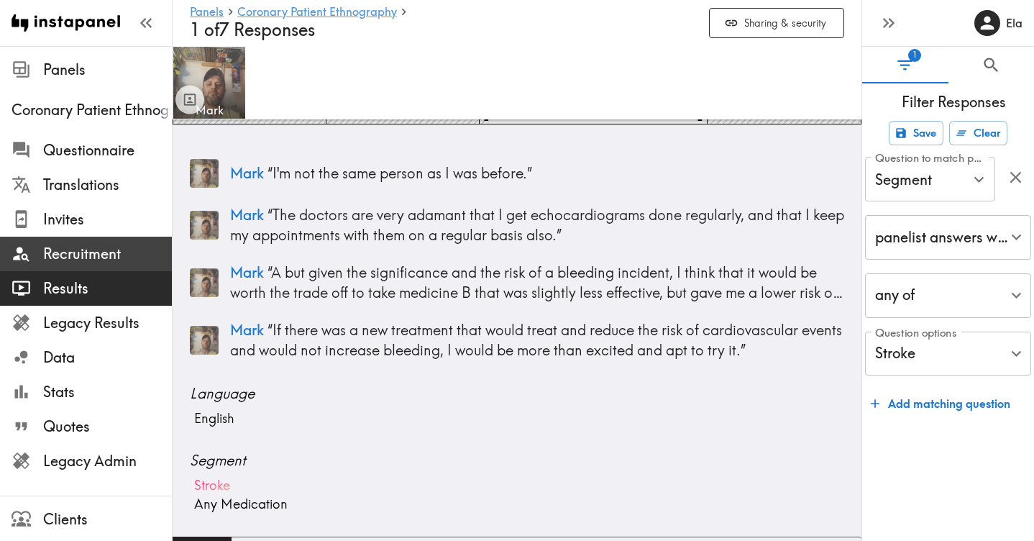
click at [68, 247] on span "Recruitment" at bounding box center [107, 254] width 129 height 20
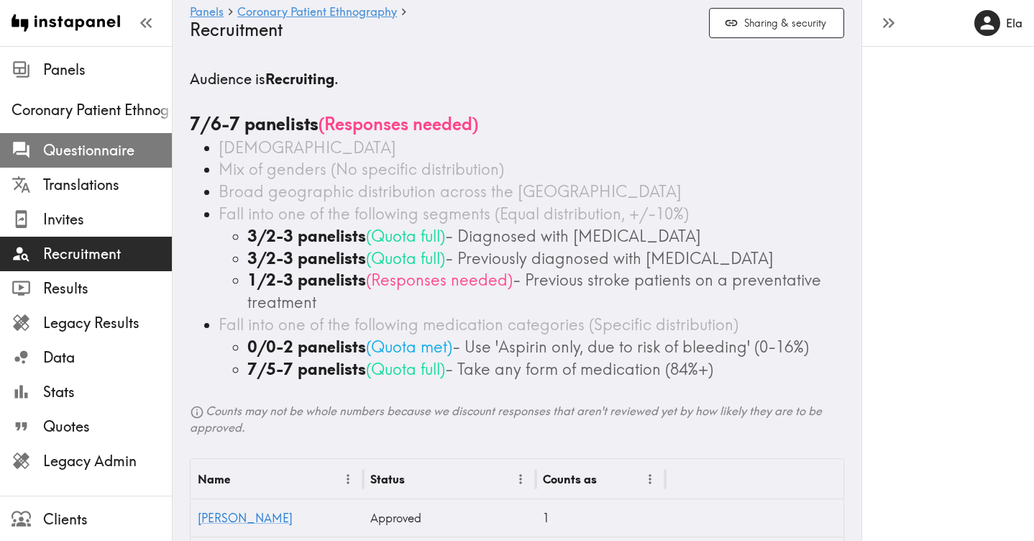
click at [92, 151] on span "Questionnaire" at bounding box center [107, 150] width 129 height 20
